Goal: Find specific page/section: Find specific page/section

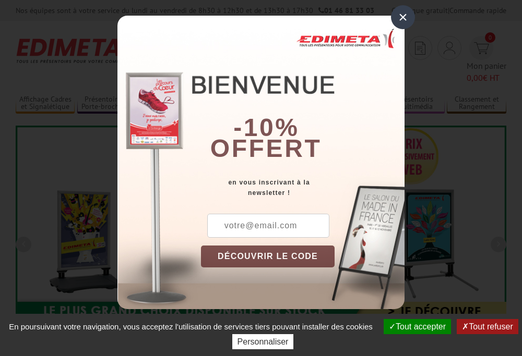
click at [412, 327] on button "Tout accepter" at bounding box center [417, 326] width 67 height 15
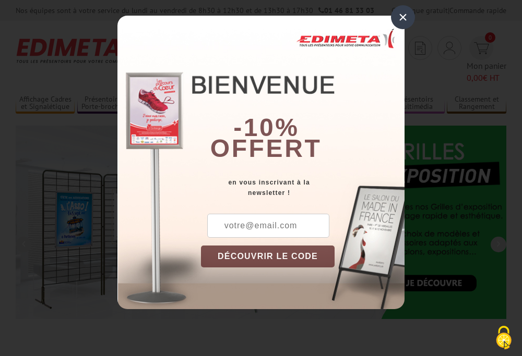
click at [403, 17] on div "×" at bounding box center [403, 17] width 24 height 24
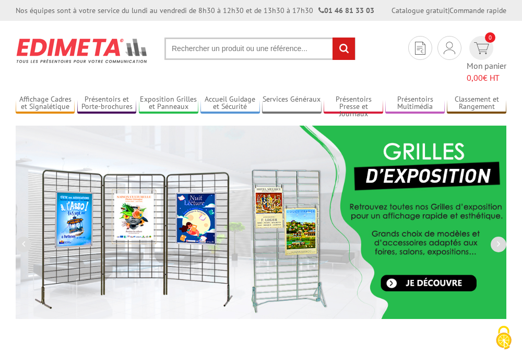
click at [0, 0] on div "Nos équipes sont à votre service du lundi au vendredi de 8h30 à 12h30 et de 13h…" at bounding box center [261, 10] width 522 height 21
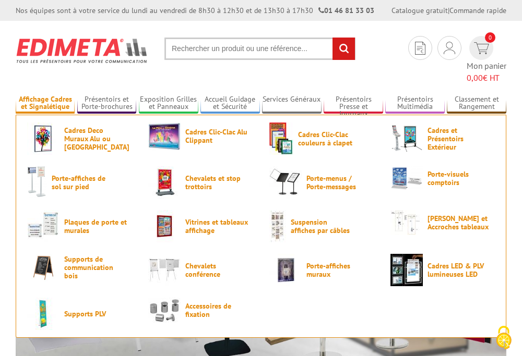
click at [45, 95] on link "Affichage Cadres et Signalétique" at bounding box center [45, 103] width 59 height 17
